Goal: Transaction & Acquisition: Book appointment/travel/reservation

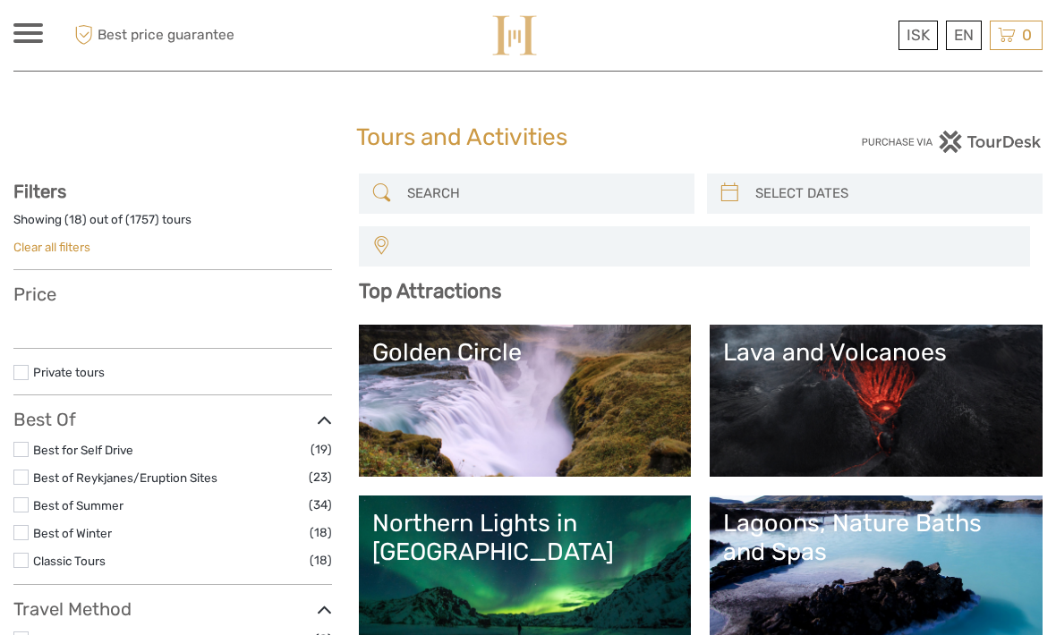
select select
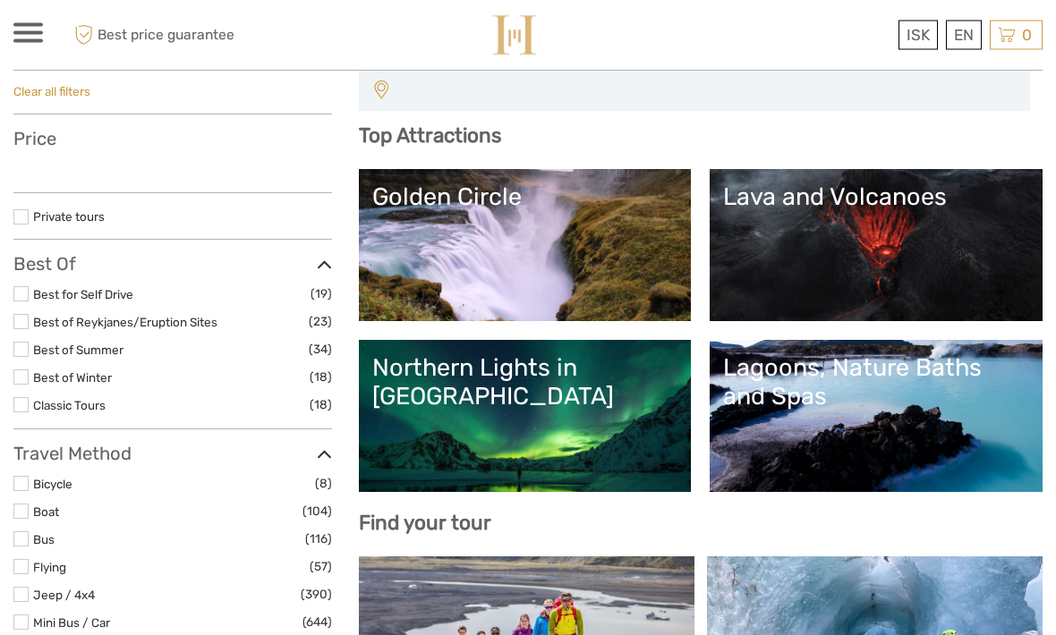
select select
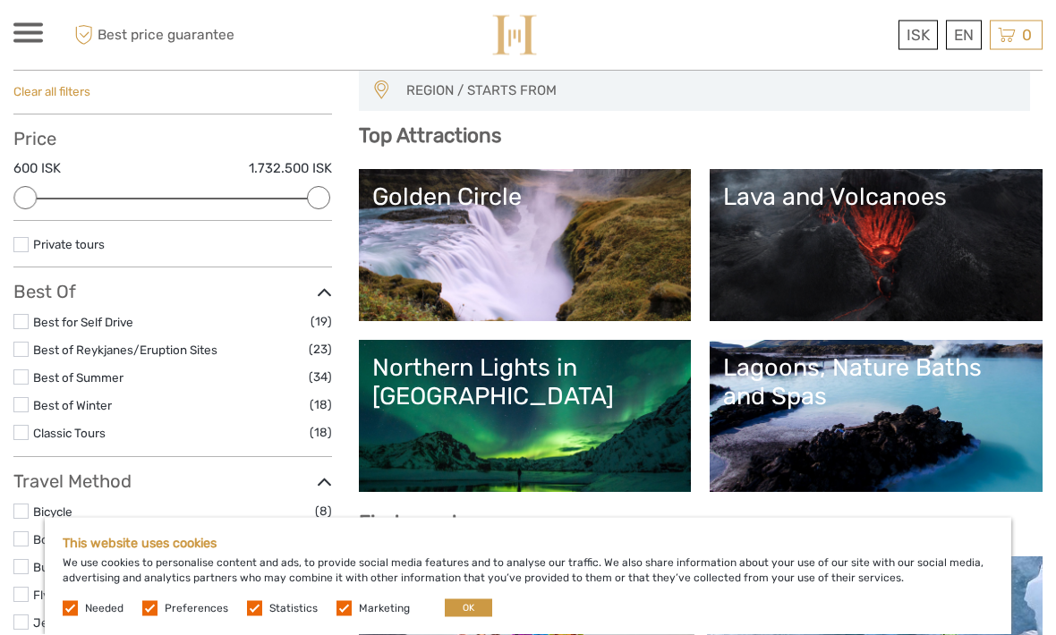
scroll to position [156, 0]
click at [590, 453] on link "Northern Lights in Iceland" at bounding box center [525, 415] width 306 height 125
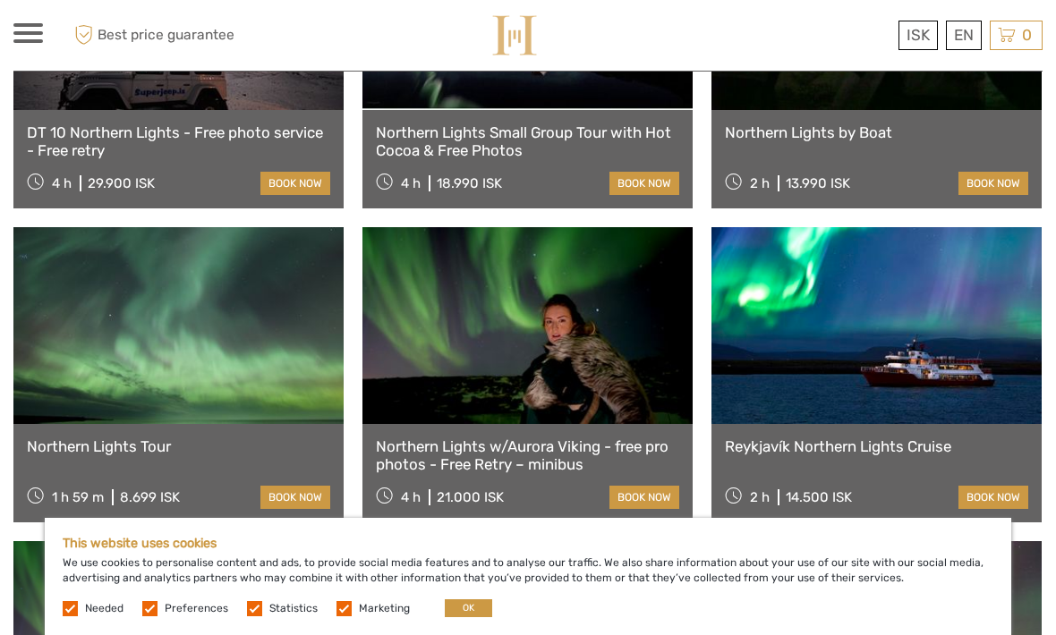
scroll to position [840, 0]
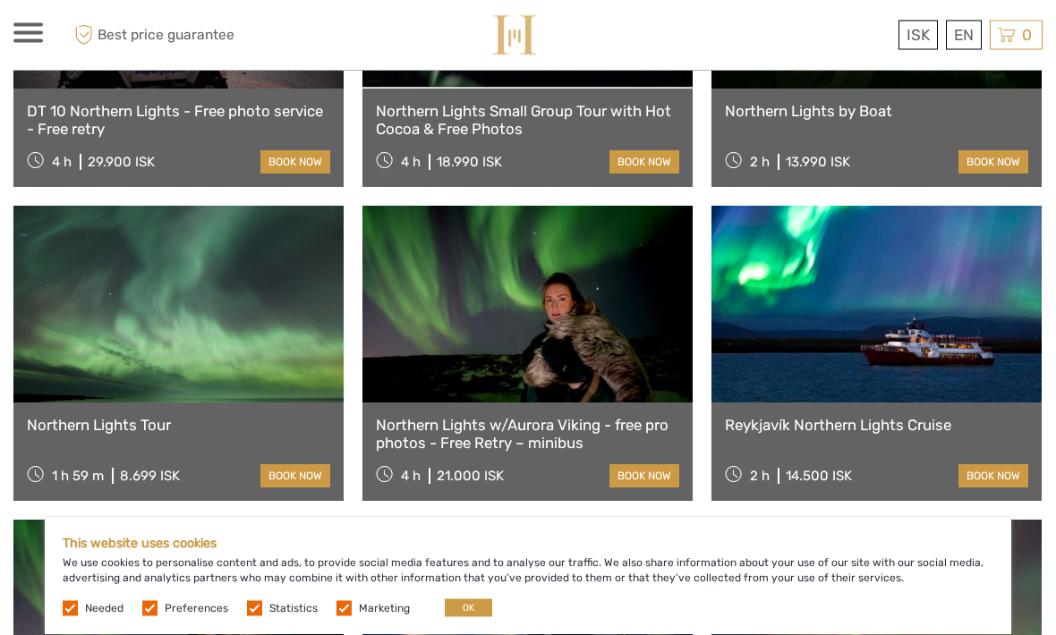
click at [609, 346] on link at bounding box center [527, 305] width 330 height 197
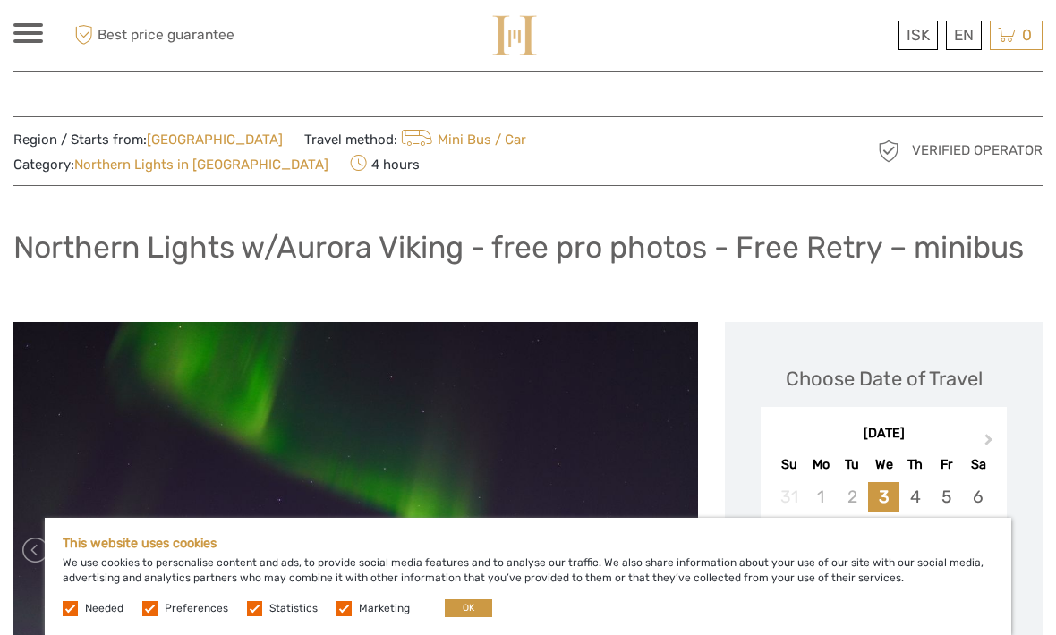
click at [194, 140] on link "[GEOGRAPHIC_DATA]" at bounding box center [215, 140] width 136 height 16
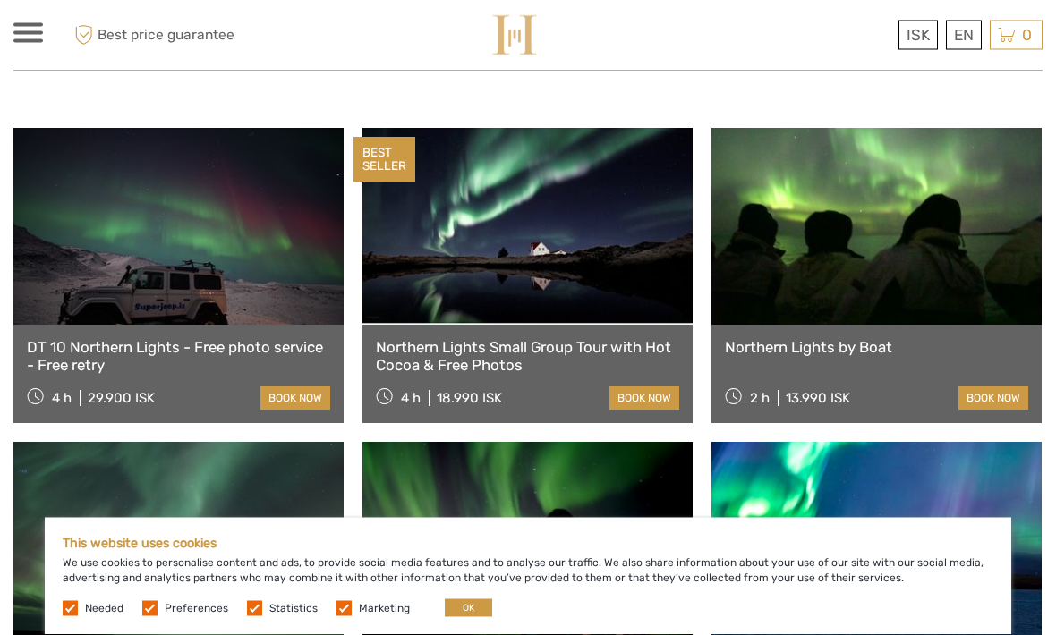
scroll to position [599, 0]
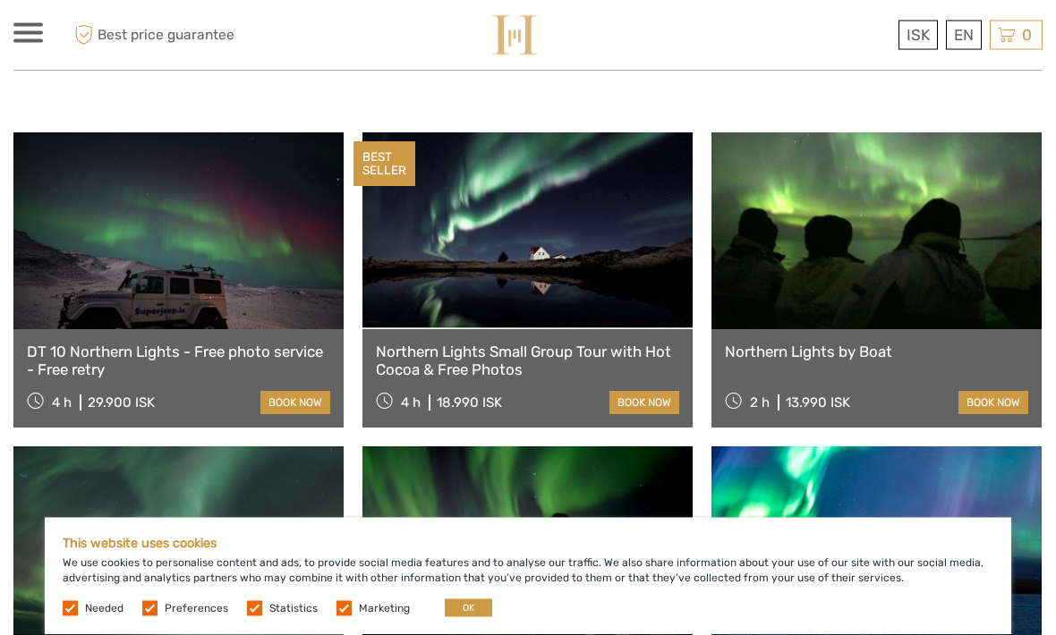
click at [578, 233] on link at bounding box center [527, 231] width 330 height 197
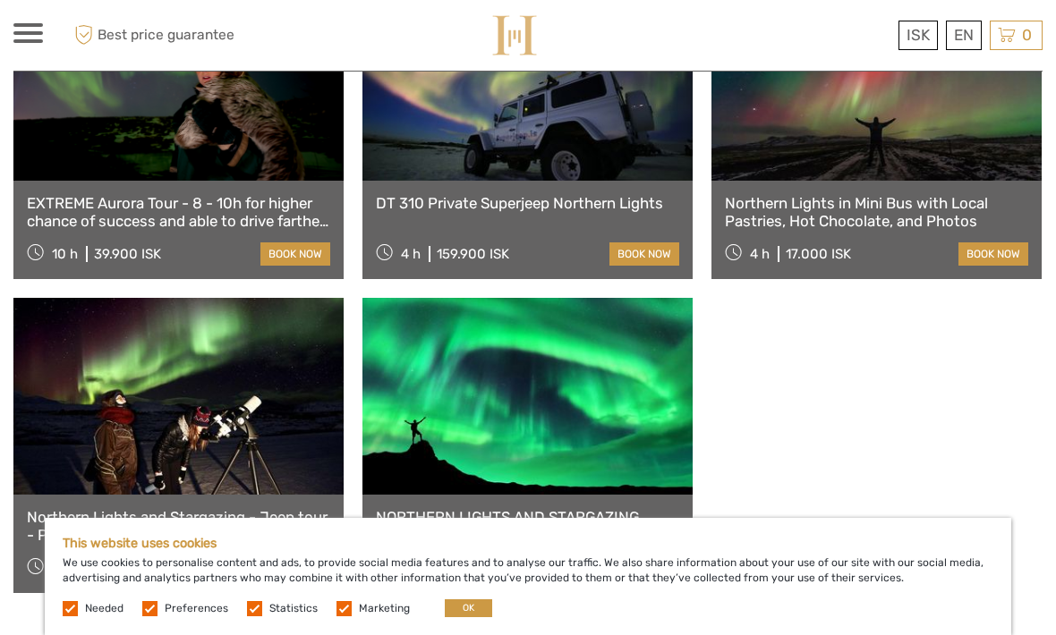
scroll to position [1376, 0]
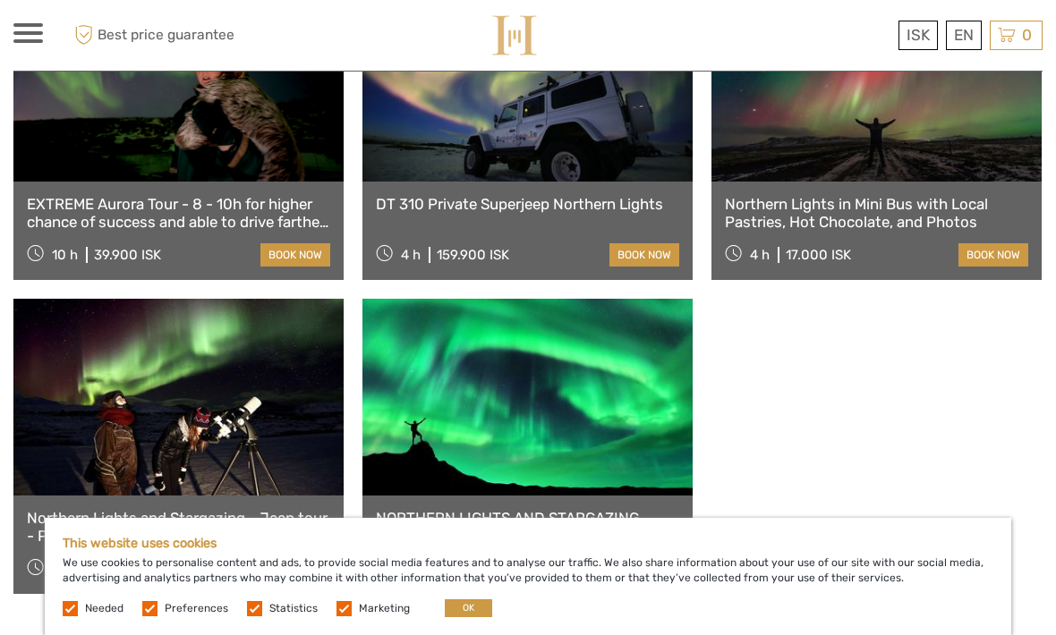
click at [599, 378] on link at bounding box center [527, 397] width 330 height 197
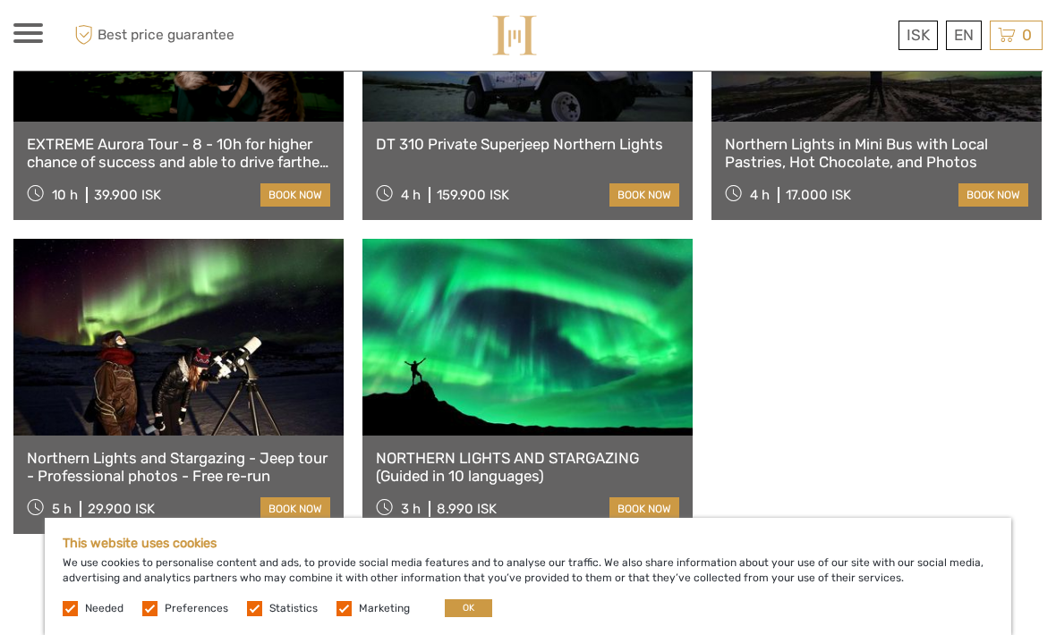
click at [196, 362] on link at bounding box center [178, 337] width 330 height 197
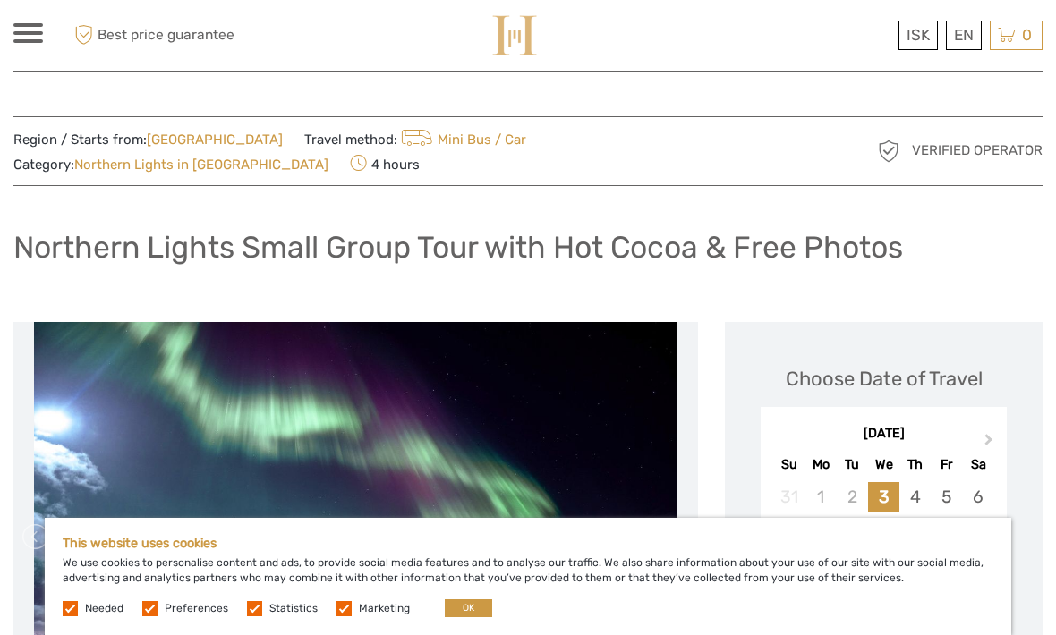
click at [190, 145] on link "[GEOGRAPHIC_DATA]" at bounding box center [215, 140] width 136 height 16
